Goal: Transaction & Acquisition: Book appointment/travel/reservation

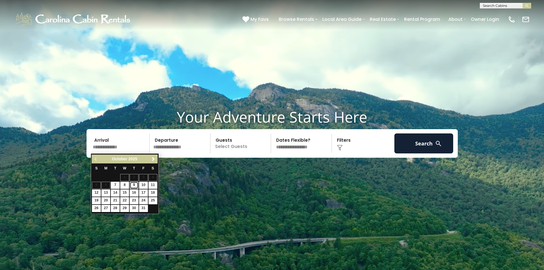
click at [133, 186] on link "9" at bounding box center [134, 185] width 9 height 7
type input "*******"
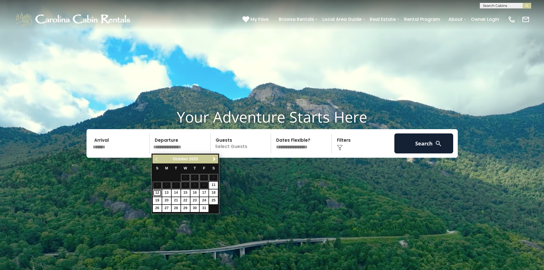
click at [157, 195] on link "12" at bounding box center [157, 192] width 9 height 7
type input "********"
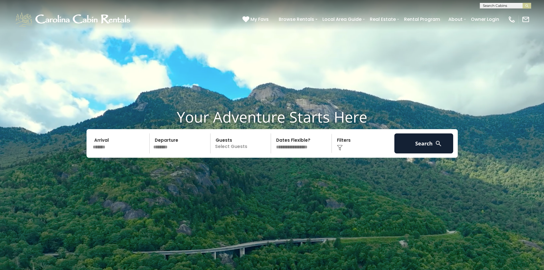
click at [248, 143] on p "Select Guests" at bounding box center [241, 143] width 59 height 20
click at [270, 168] on span "+" at bounding box center [269, 167] width 2 height 6
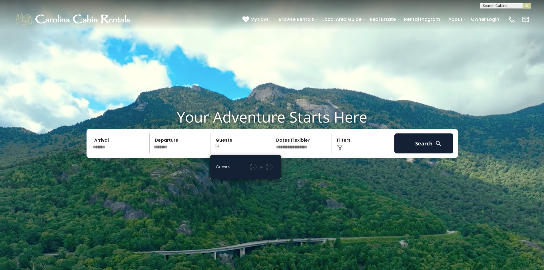
click at [270, 168] on span "+" at bounding box center [269, 167] width 2 height 6
click at [428, 146] on button "Search" at bounding box center [423, 143] width 59 height 20
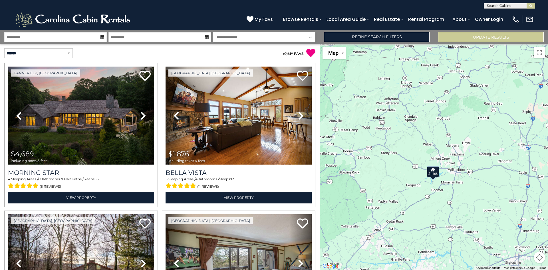
drag, startPoint x: 473, startPoint y: 184, endPoint x: 373, endPoint y: 189, distance: 99.8
click at [373, 189] on div "$4,689 $1,876 $1,779 $631 $1,549 $1,468" at bounding box center [434, 157] width 228 height 226
click at [436, 171] on div "$1,468" at bounding box center [433, 171] width 13 height 11
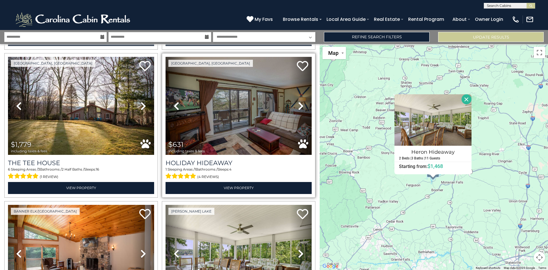
scroll to position [171, 0]
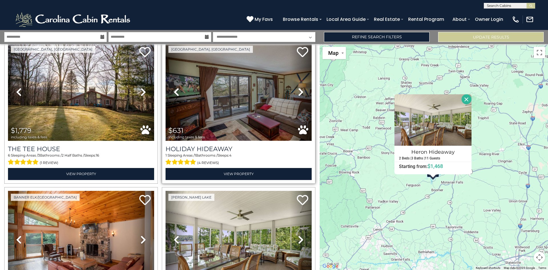
click at [253, 128] on img at bounding box center [239, 92] width 146 height 98
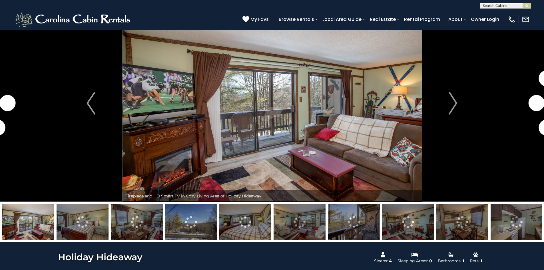
scroll to position [114, 0]
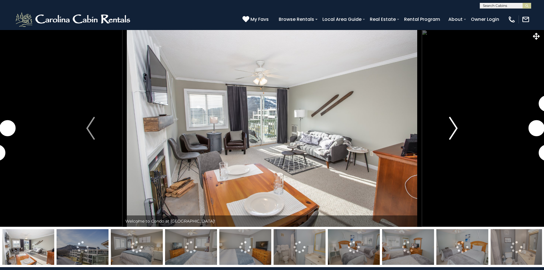
click at [454, 131] on img "Next" at bounding box center [453, 128] width 9 height 23
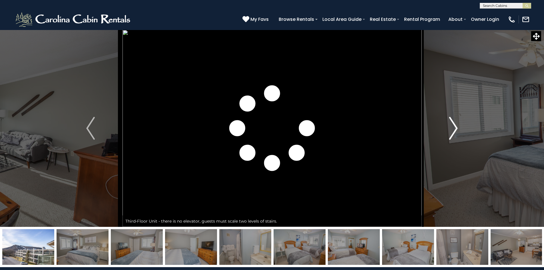
click at [454, 131] on img "Next" at bounding box center [453, 128] width 9 height 23
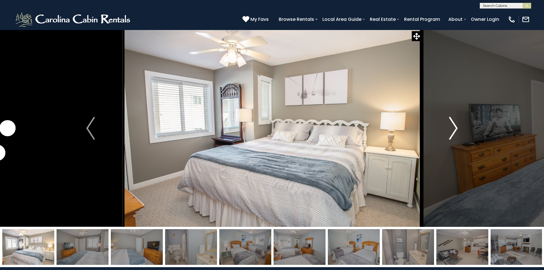
click at [454, 131] on img "Next" at bounding box center [453, 128] width 9 height 23
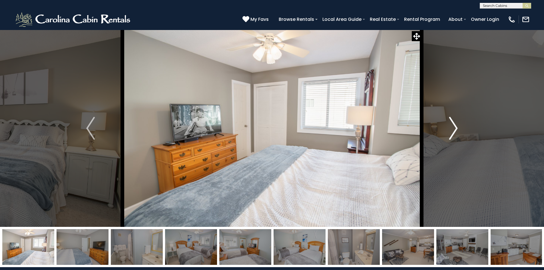
click at [454, 131] on img "Next" at bounding box center [453, 128] width 9 height 23
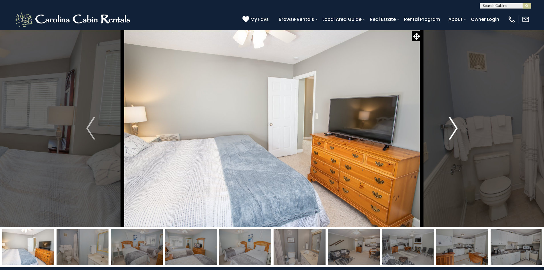
click at [454, 131] on img "Next" at bounding box center [453, 128] width 9 height 23
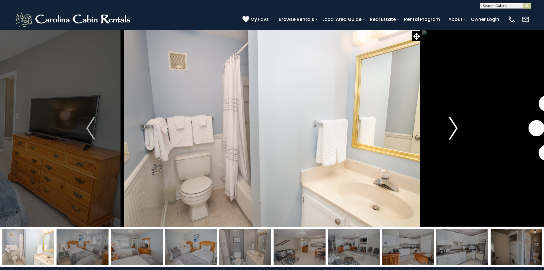
click at [454, 131] on img "Next" at bounding box center [453, 128] width 9 height 23
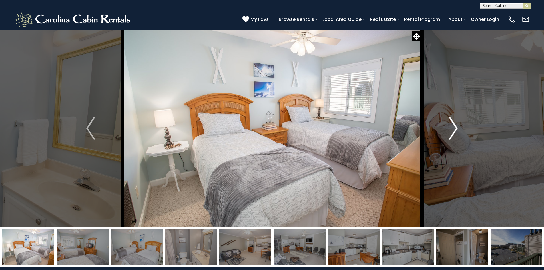
click at [454, 131] on img "Next" at bounding box center [453, 128] width 9 height 23
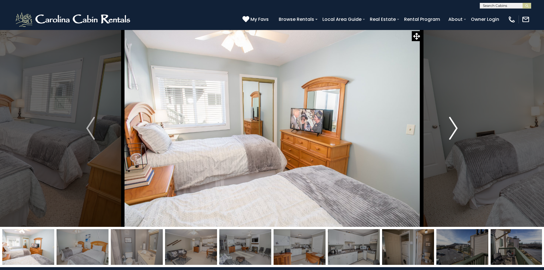
click at [454, 131] on img "Next" at bounding box center [453, 128] width 9 height 23
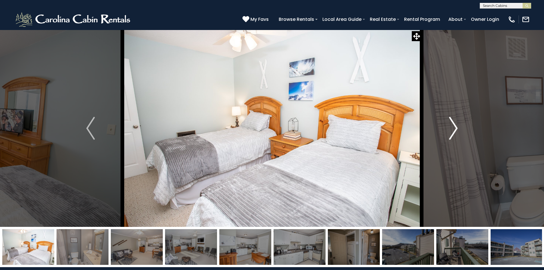
click at [454, 131] on img "Next" at bounding box center [453, 128] width 9 height 23
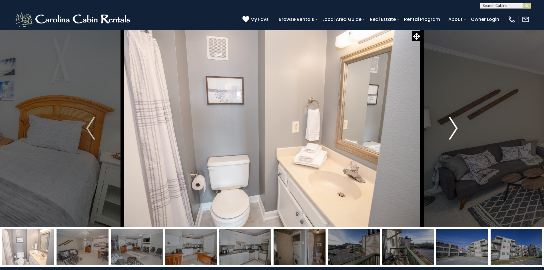
click at [454, 131] on img "Next" at bounding box center [453, 128] width 9 height 23
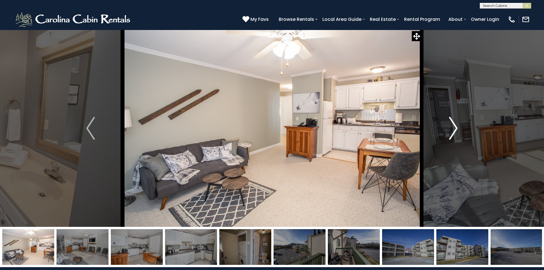
click at [454, 131] on img "Next" at bounding box center [453, 128] width 9 height 23
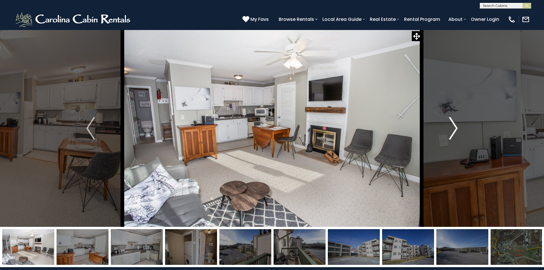
click at [454, 131] on img "Next" at bounding box center [453, 128] width 9 height 23
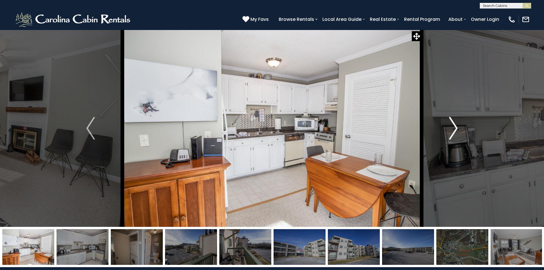
click at [454, 131] on img "Next" at bounding box center [453, 128] width 9 height 23
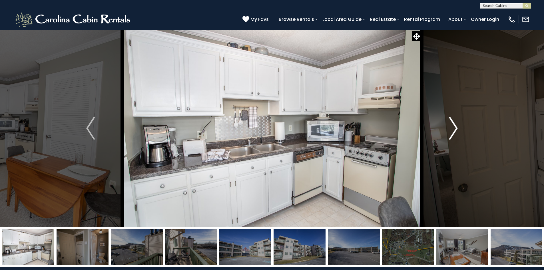
click at [454, 131] on img "Next" at bounding box center [453, 128] width 9 height 23
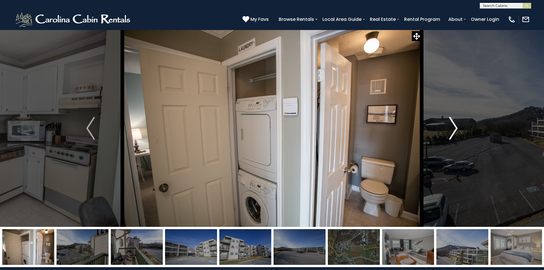
click at [454, 131] on img "Next" at bounding box center [453, 128] width 9 height 23
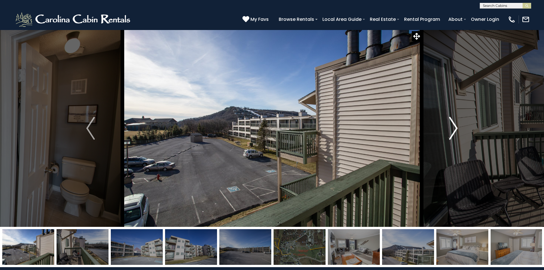
click at [454, 131] on img "Next" at bounding box center [453, 128] width 9 height 23
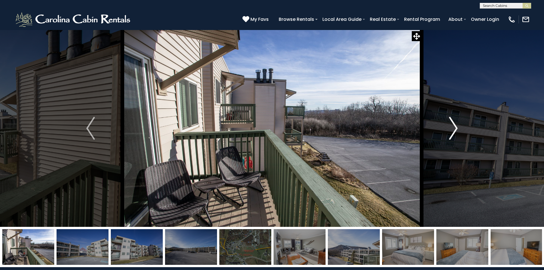
click at [454, 131] on img "Next" at bounding box center [453, 128] width 9 height 23
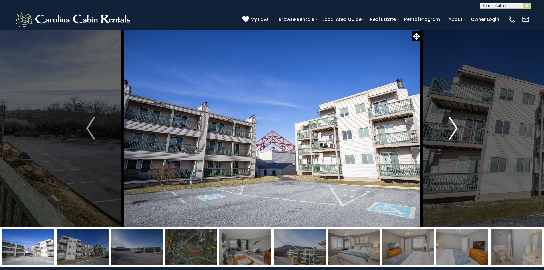
click at [454, 131] on img "Next" at bounding box center [453, 128] width 9 height 23
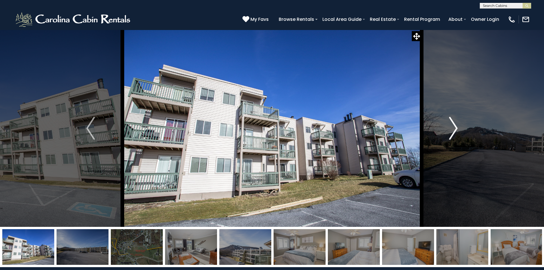
click at [454, 131] on img "Next" at bounding box center [453, 128] width 9 height 23
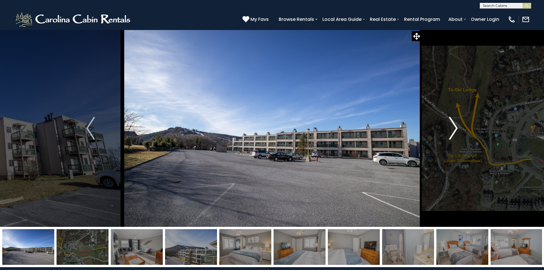
click at [454, 131] on img "Next" at bounding box center [453, 128] width 9 height 23
